Goal: Information Seeking & Learning: Learn about a topic

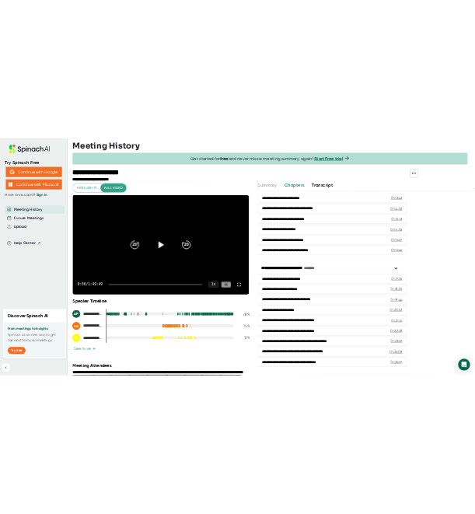
scroll to position [2673, 0]
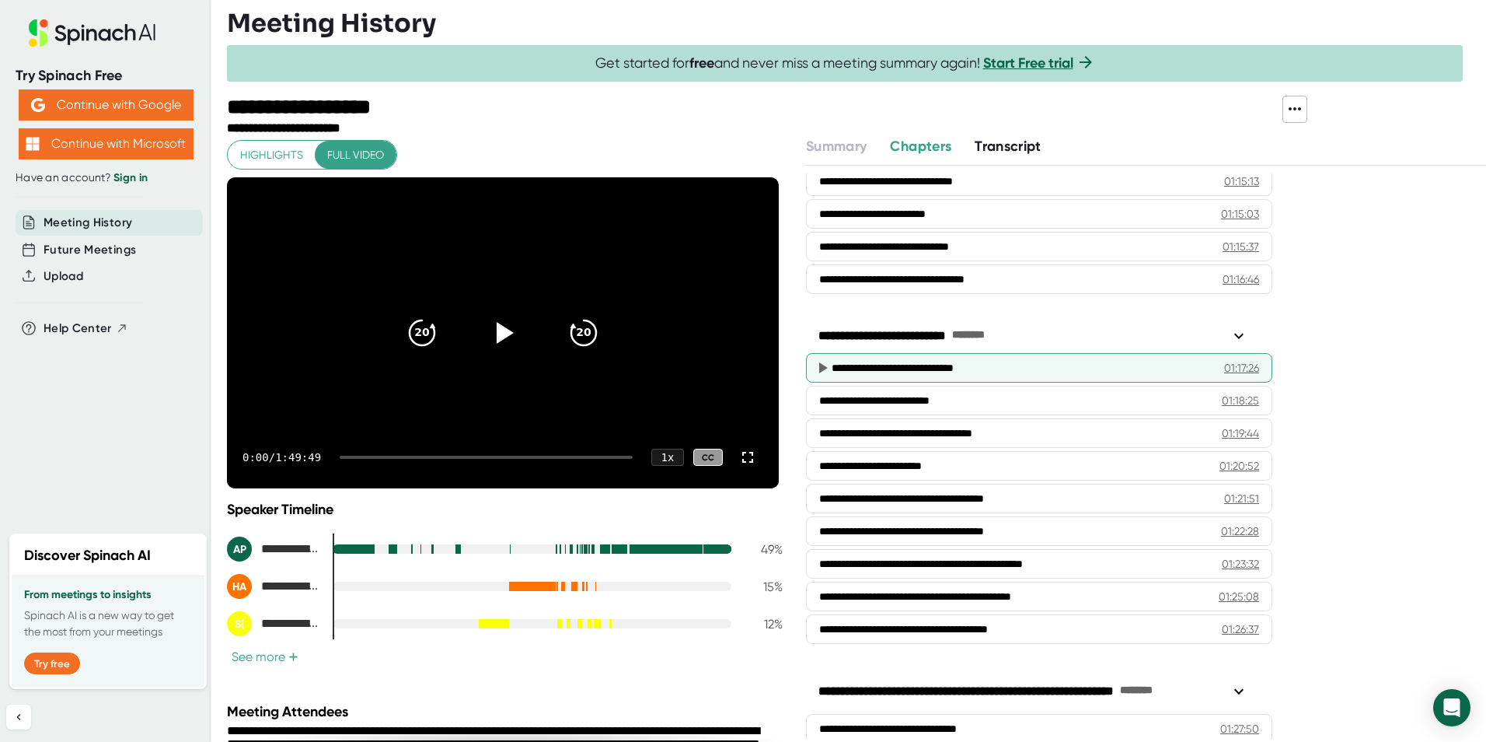
click at [1230, 366] on div "01:17:26" at bounding box center [1241, 368] width 35 height 16
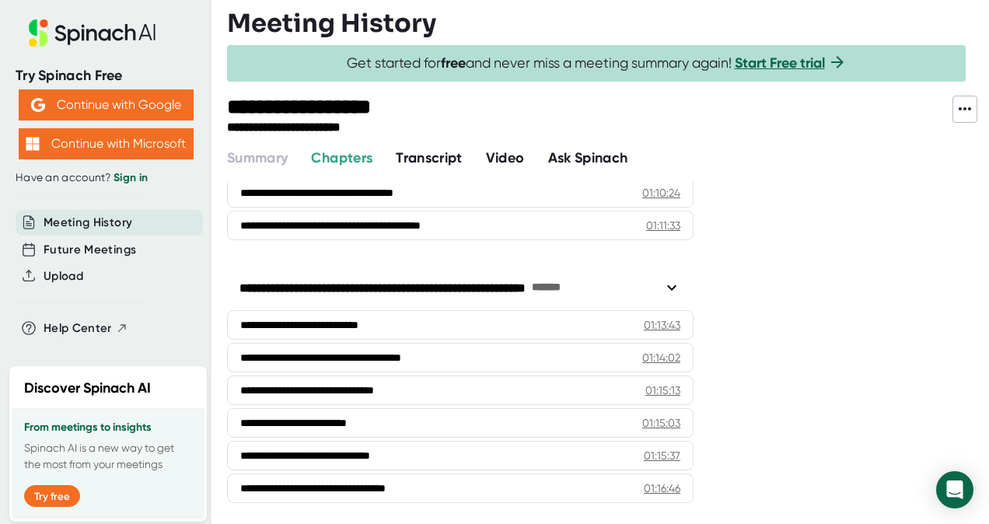
scroll to position [2876, 0]
